Goal: Task Accomplishment & Management: Manage account settings

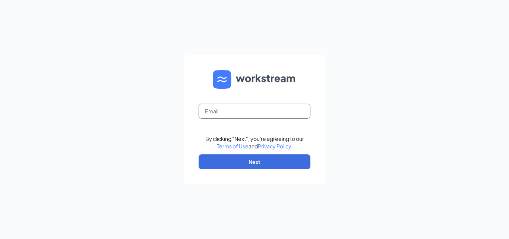
click at [294, 115] on input "text" at bounding box center [255, 111] width 112 height 15
type input "[PERSON_NAME][EMAIL_ADDRESS][DOMAIN_NAME]"
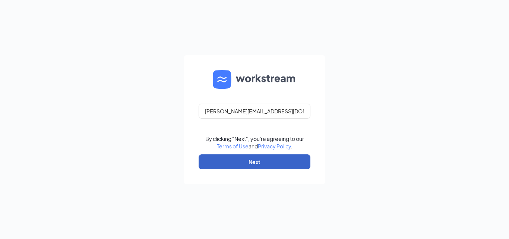
click at [283, 158] on button "Next" at bounding box center [255, 161] width 112 height 15
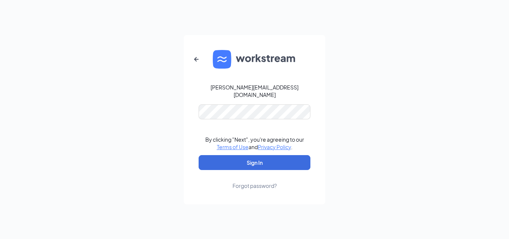
click at [266, 183] on div "Forgot password?" at bounding box center [254, 185] width 44 height 7
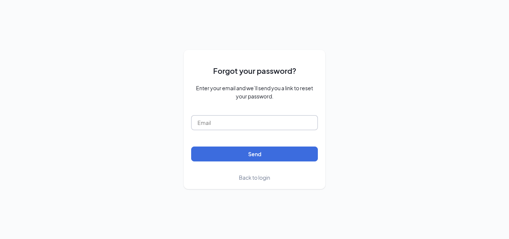
click at [262, 121] on input "text" at bounding box center [254, 122] width 127 height 15
type input "[PERSON_NAME][EMAIL_ADDRESS][DOMAIN_NAME]"
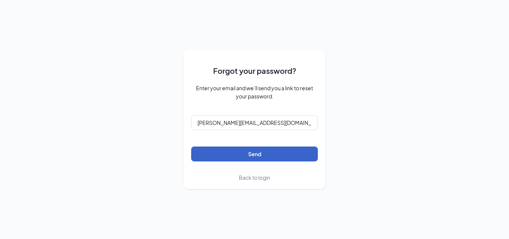
click at [260, 154] on button "Send" at bounding box center [254, 153] width 127 height 15
